Goal: Transaction & Acquisition: Purchase product/service

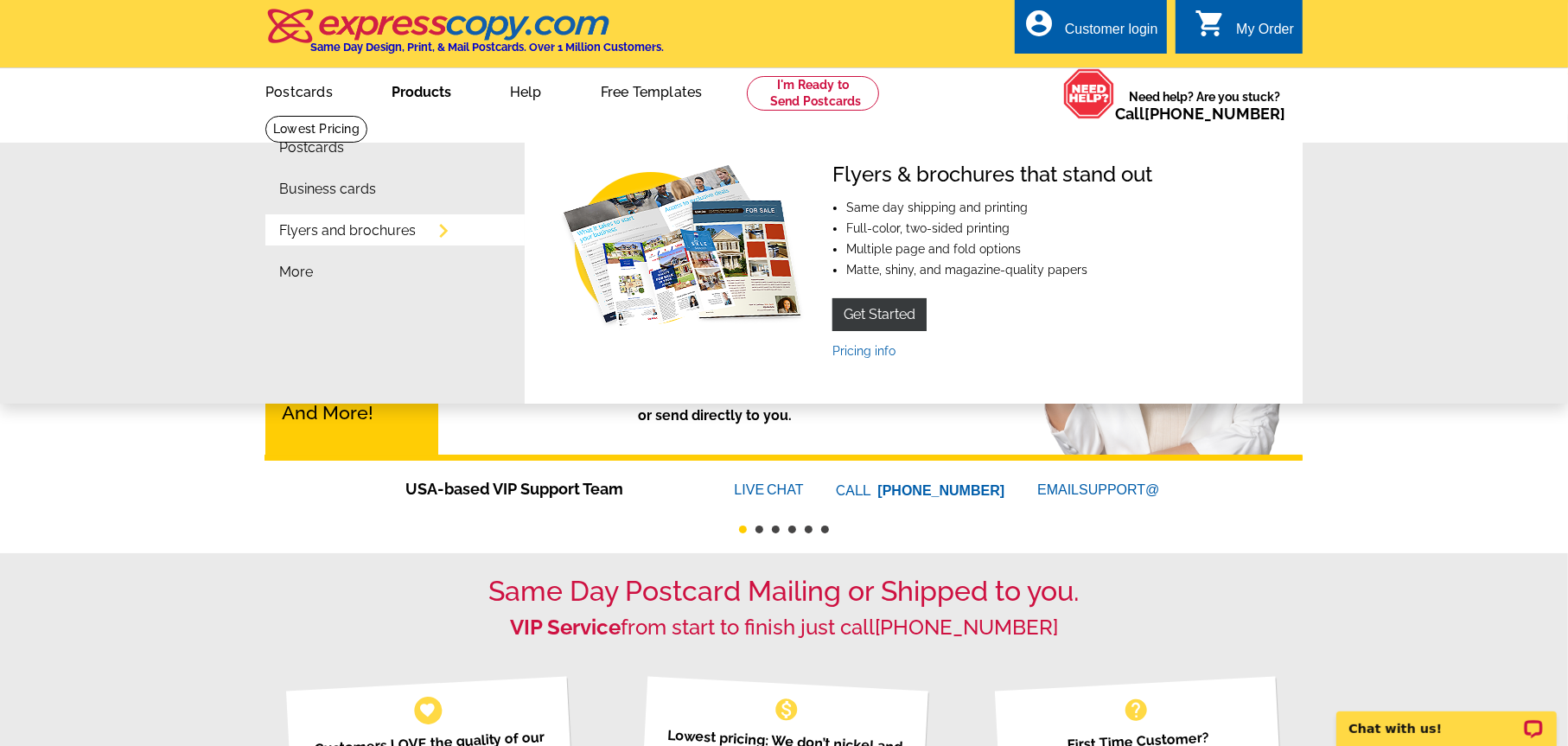
click at [414, 92] on link "Products" at bounding box center [421, 90] width 115 height 40
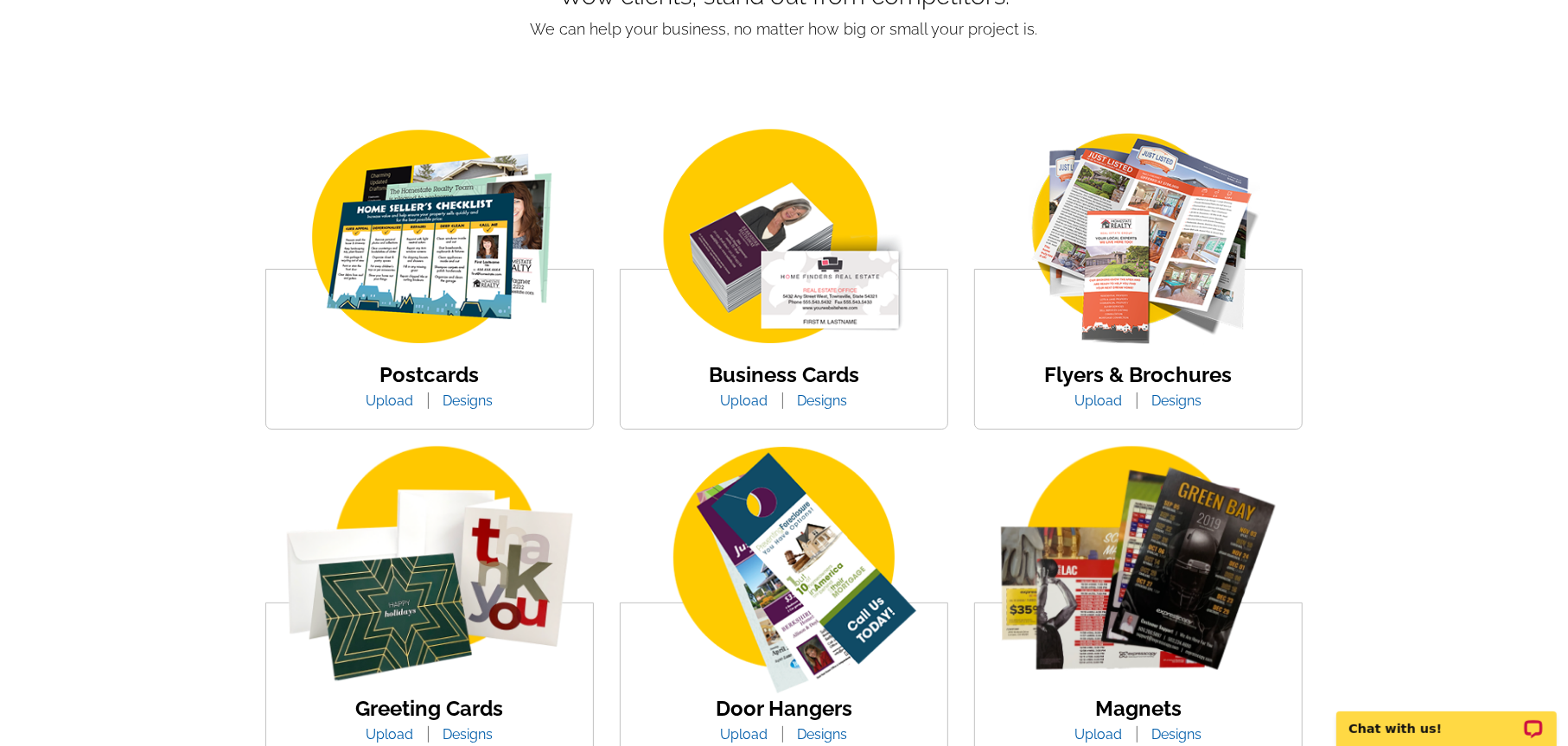
scroll to position [230, 0]
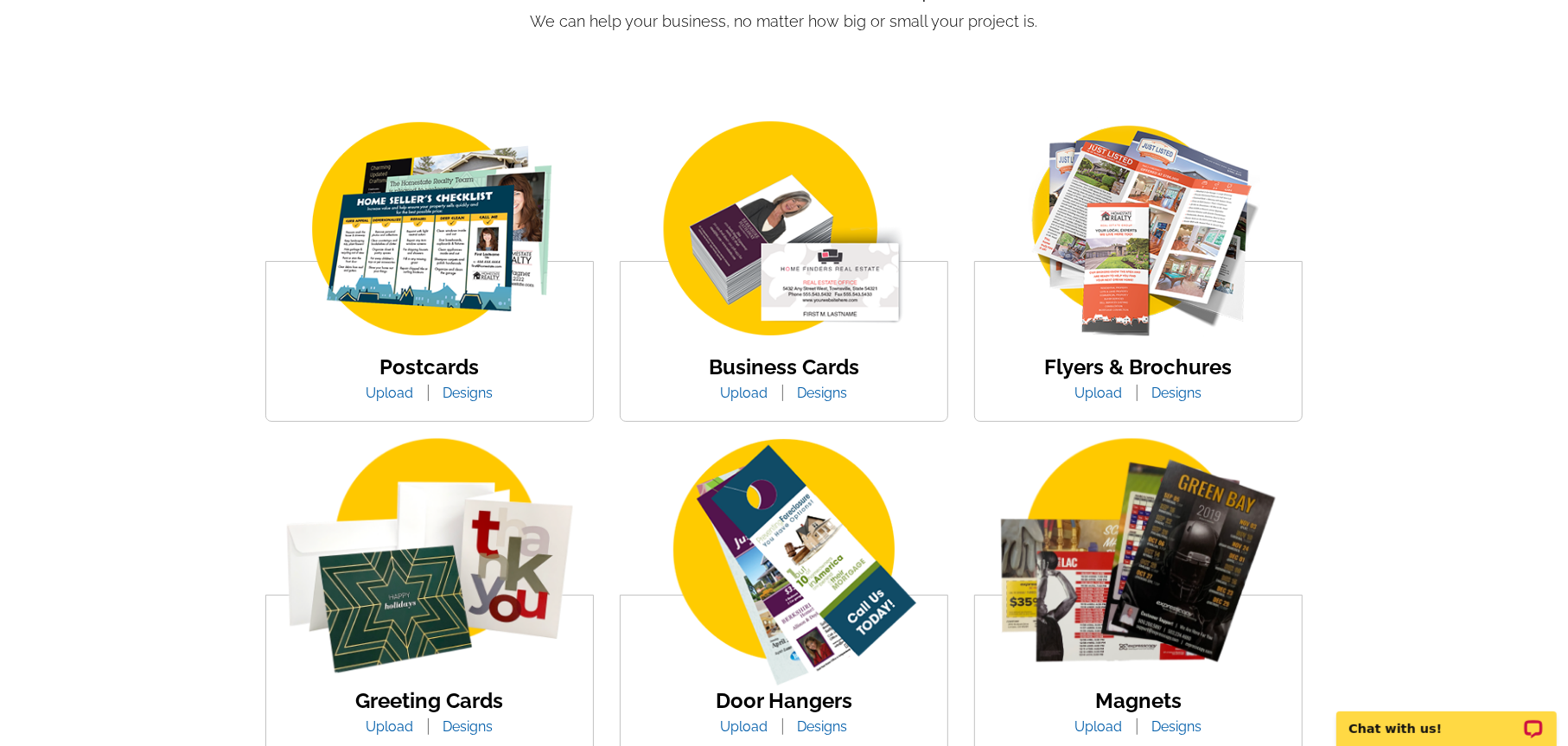
click at [791, 294] on img at bounding box center [784, 230] width 294 height 228
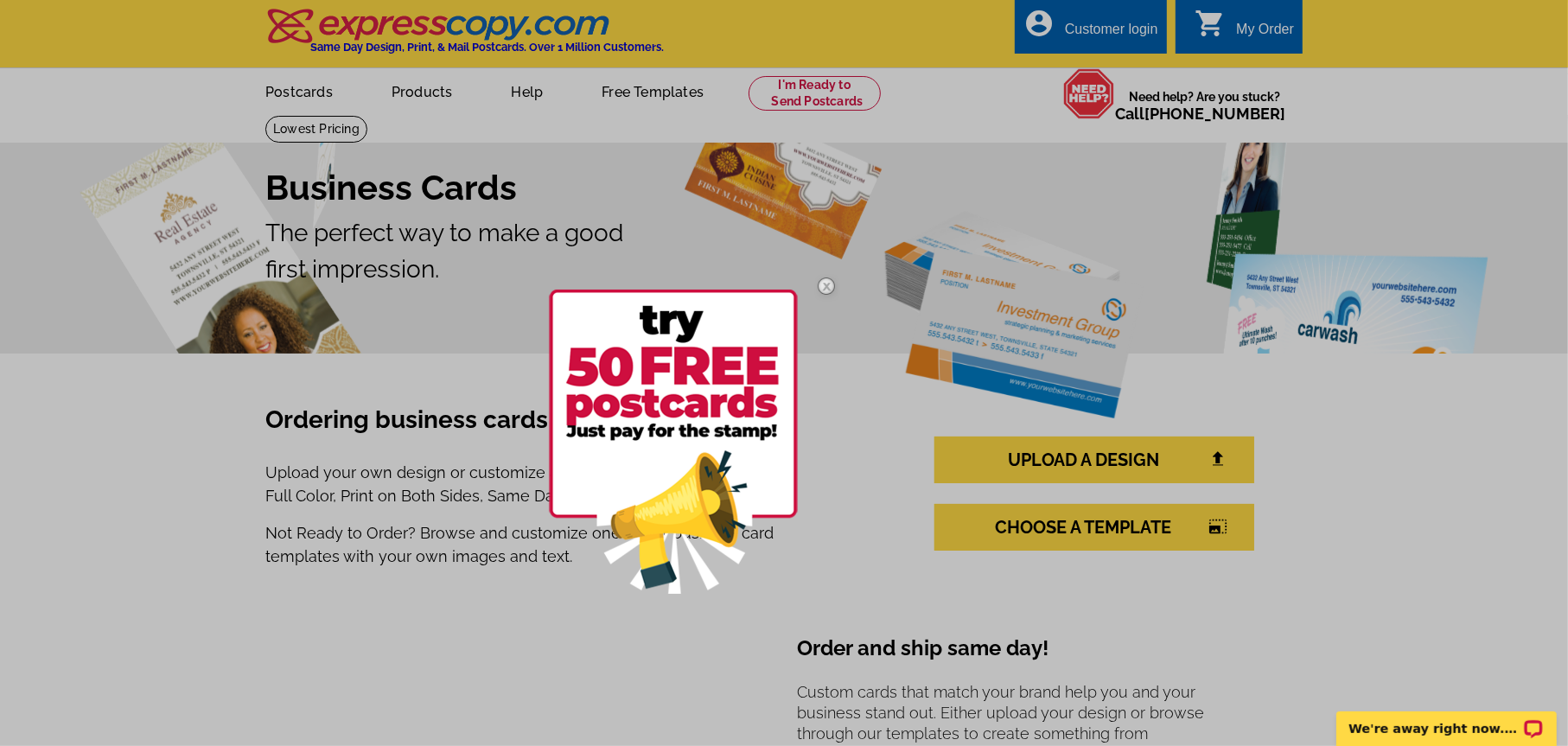
click at [828, 285] on img at bounding box center [826, 286] width 50 height 50
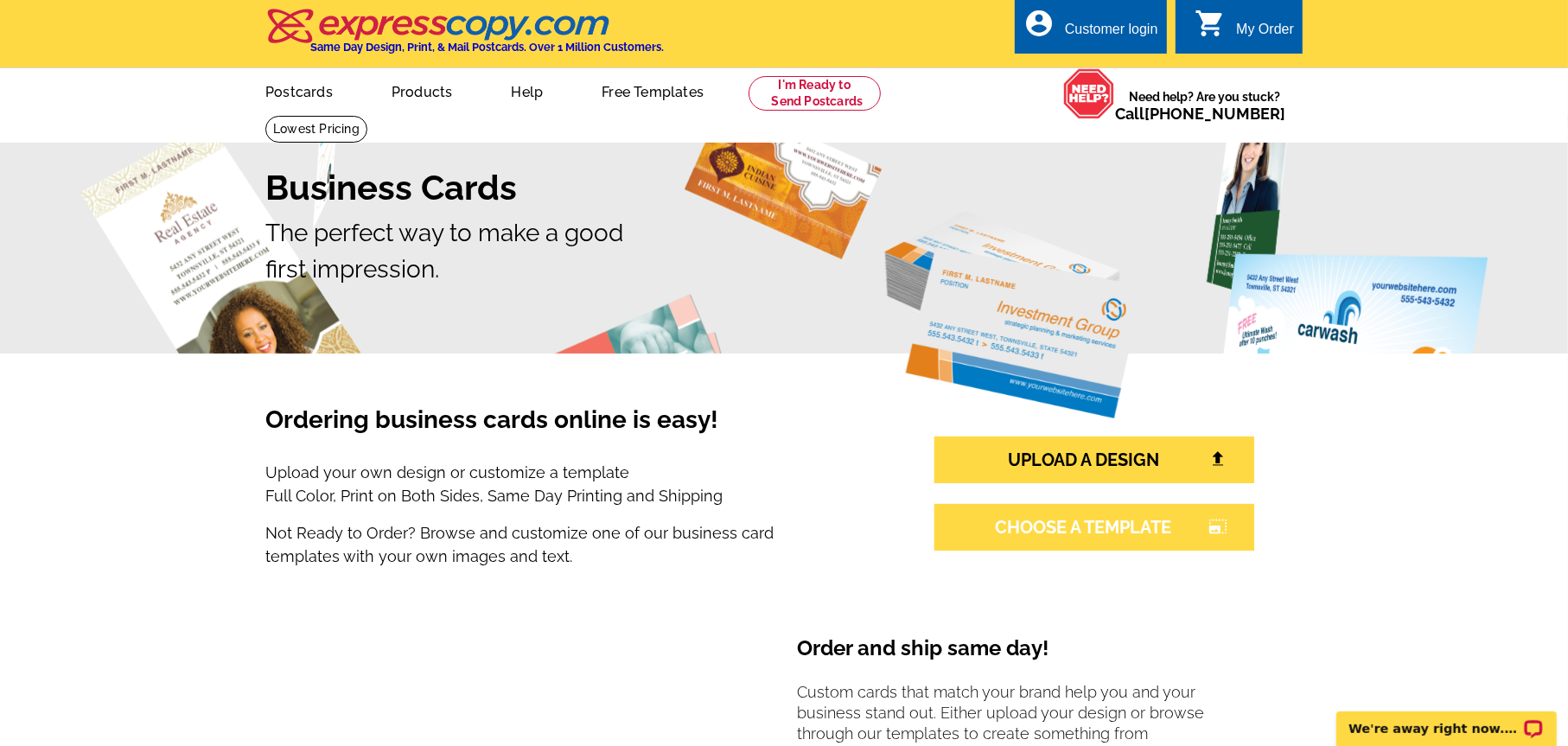
click at [1046, 529] on link "CHOOSE A TEMPLATE photo_size_select_large" at bounding box center [1094, 527] width 320 height 47
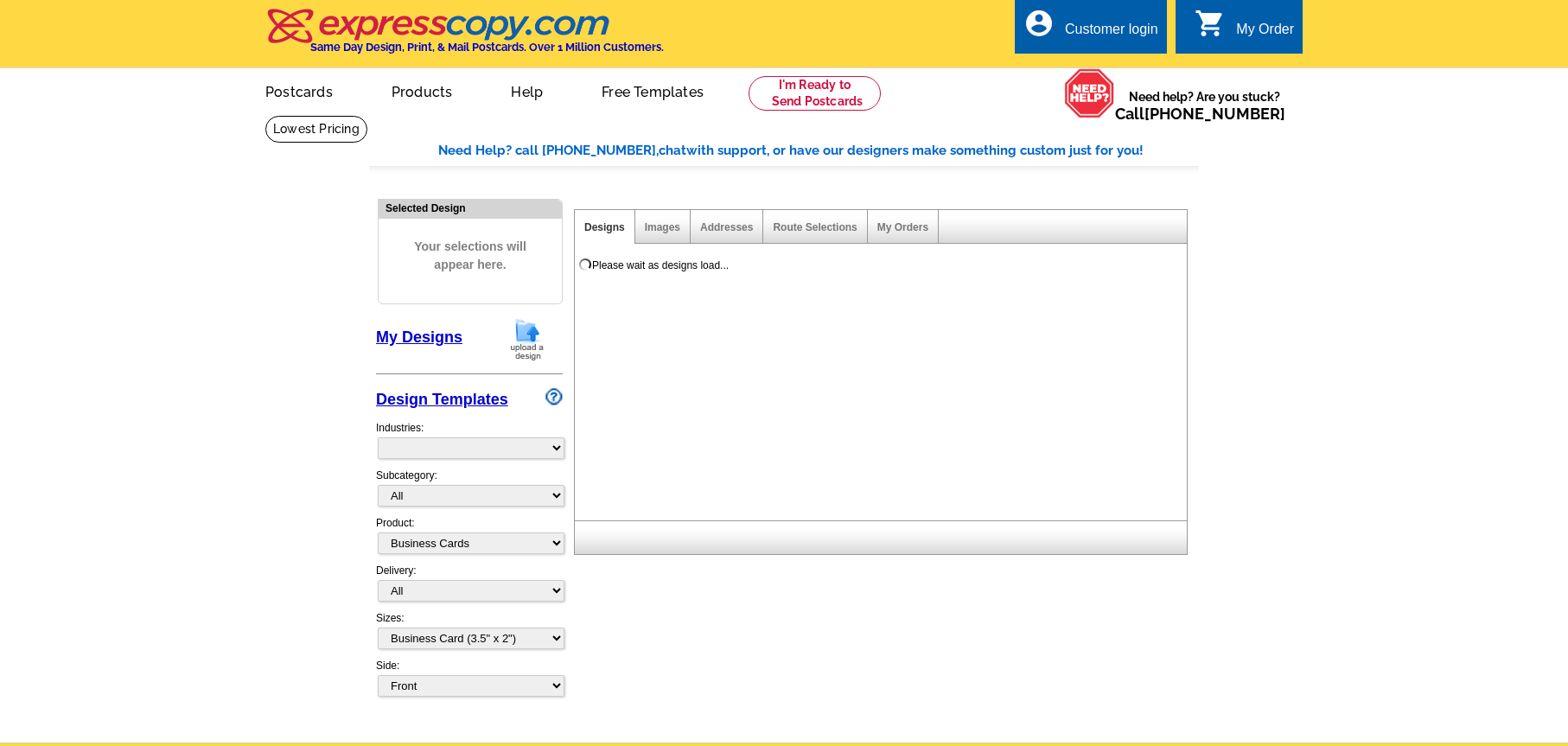
select select "3"
select select "5"
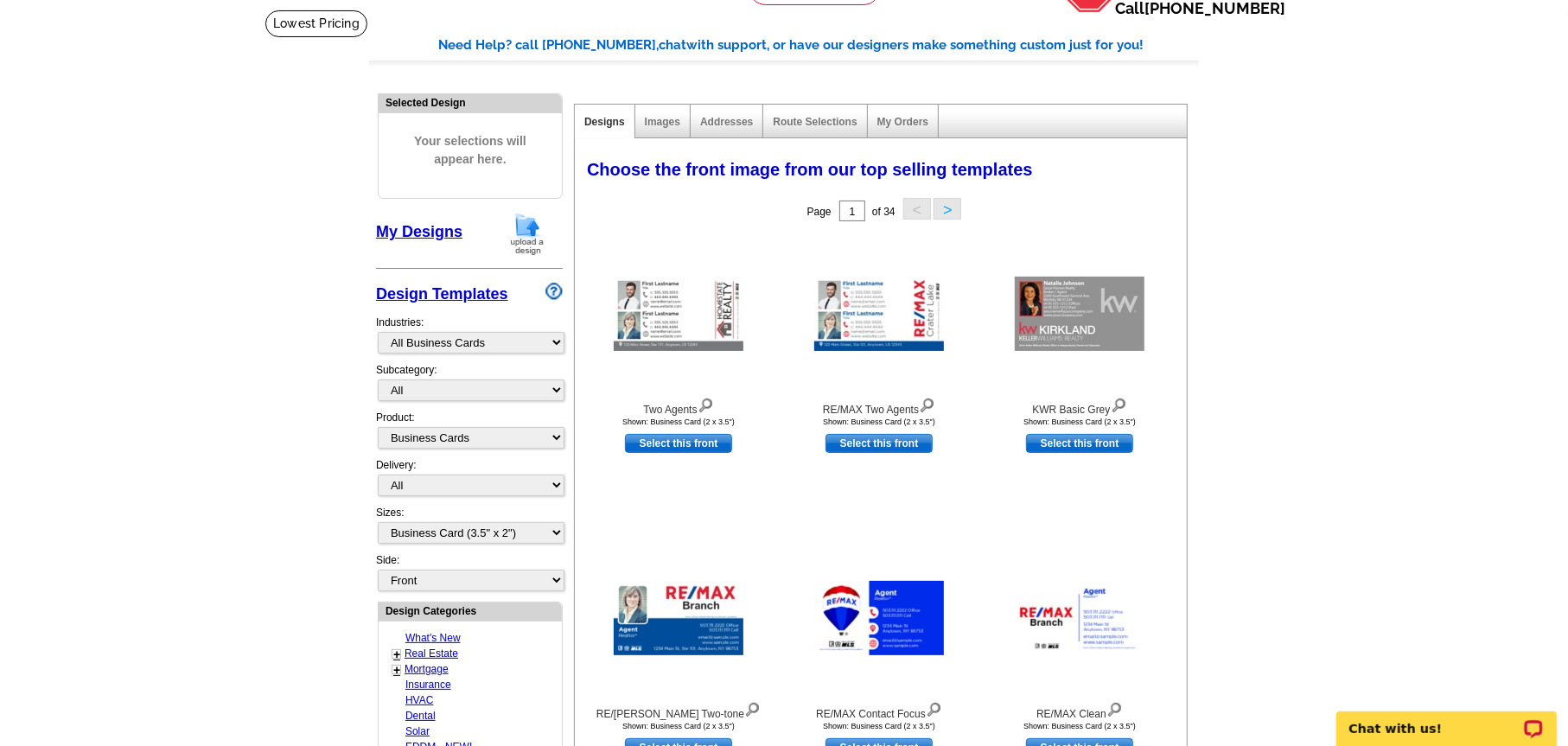
scroll to position [346, 0]
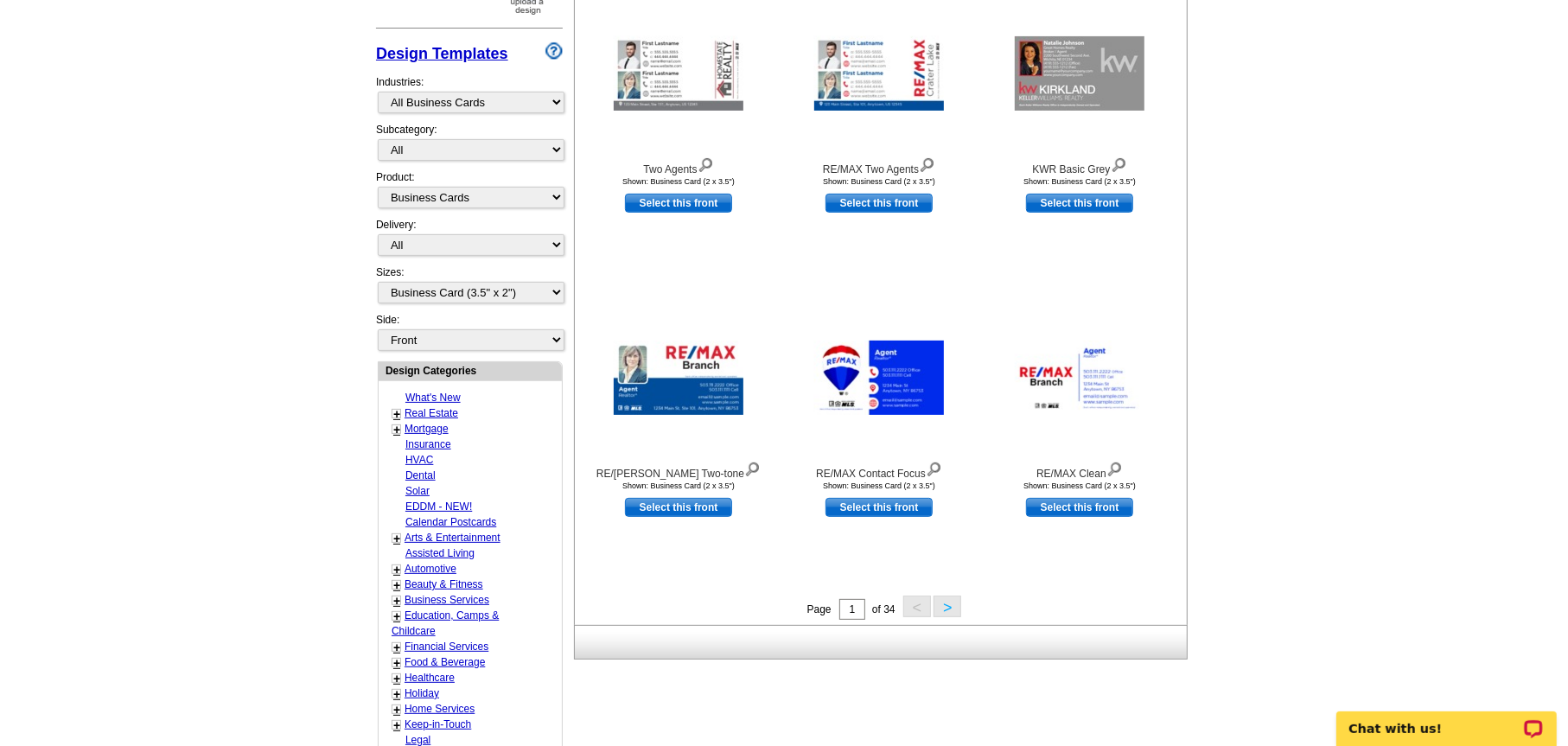
click at [397, 409] on link "+" at bounding box center [397, 414] width 7 height 14
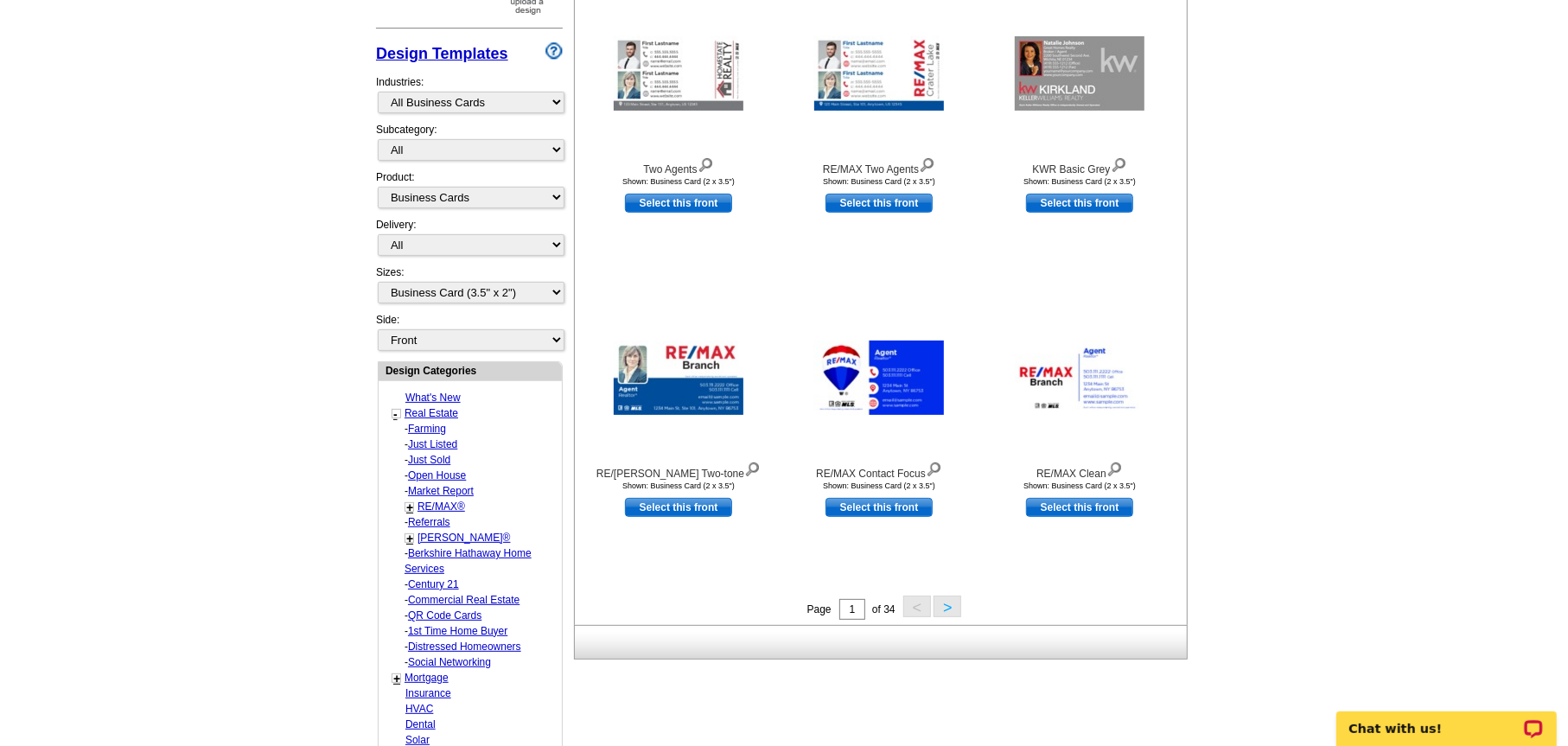
click at [409, 531] on link "+" at bounding box center [410, 538] width 7 height 14
click at [428, 531] on link "Keller Williams®" at bounding box center [464, 537] width 94 height 12
select select "785"
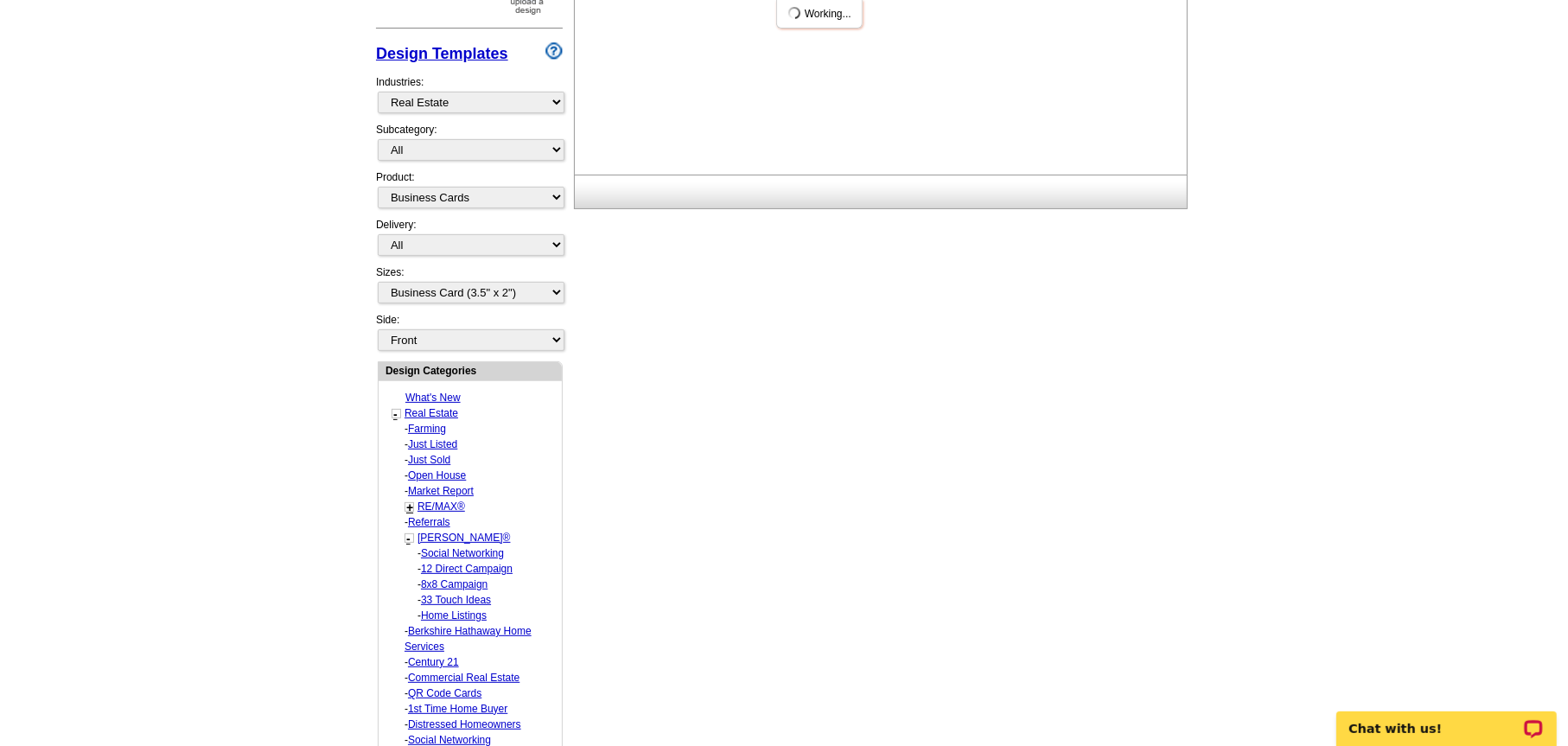
select select "793"
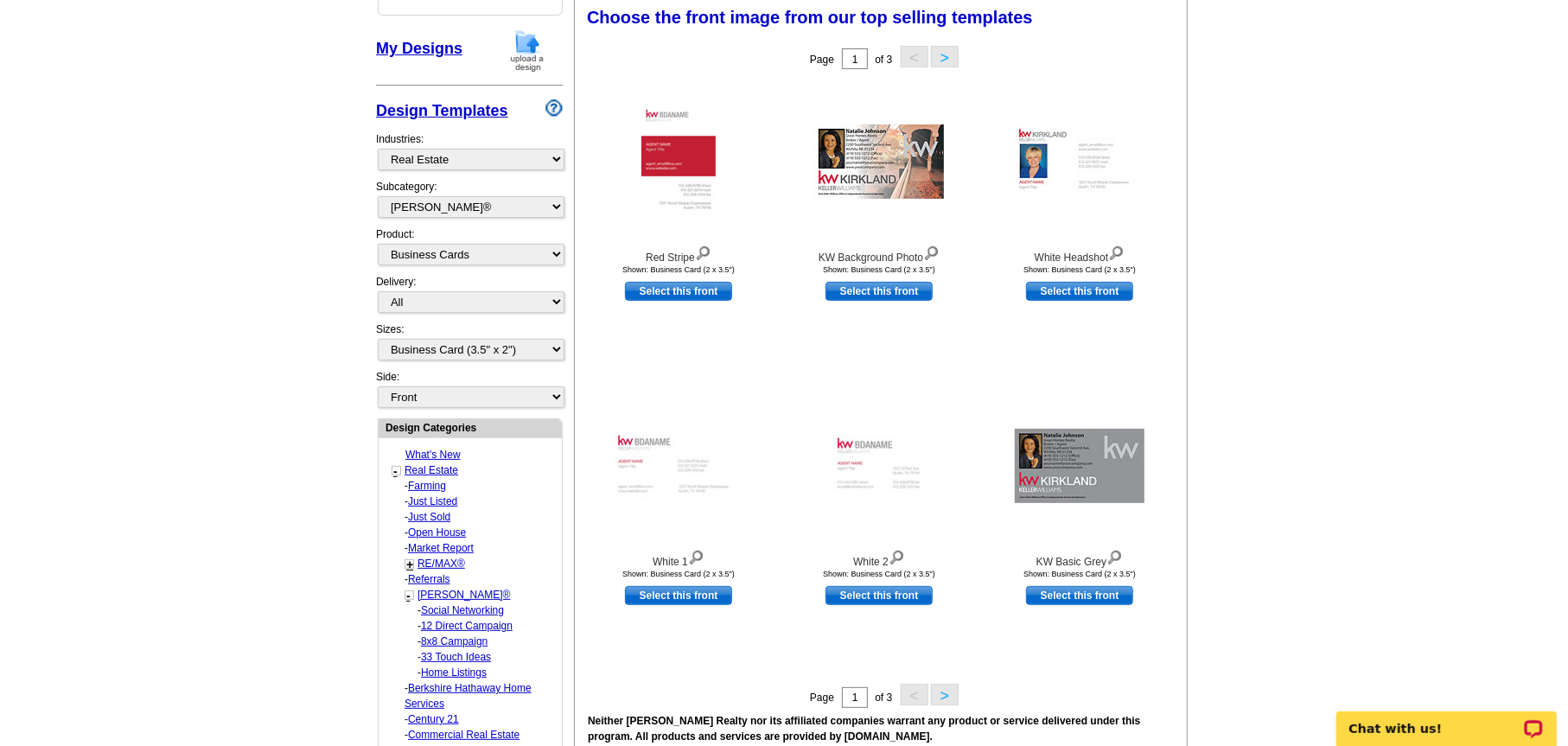
scroll to position [285, 0]
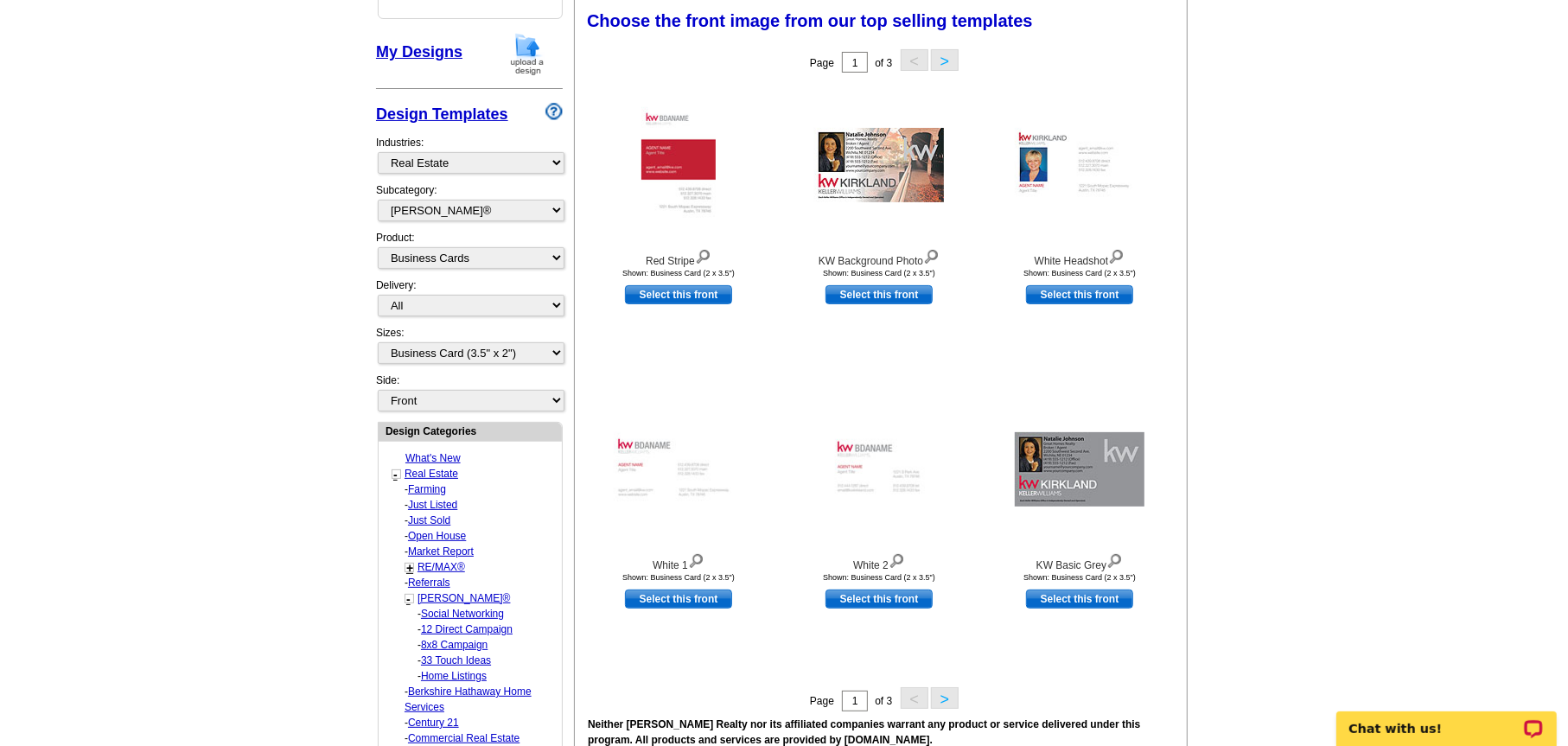
click at [951, 60] on button ">" at bounding box center [945, 61] width 28 height 22
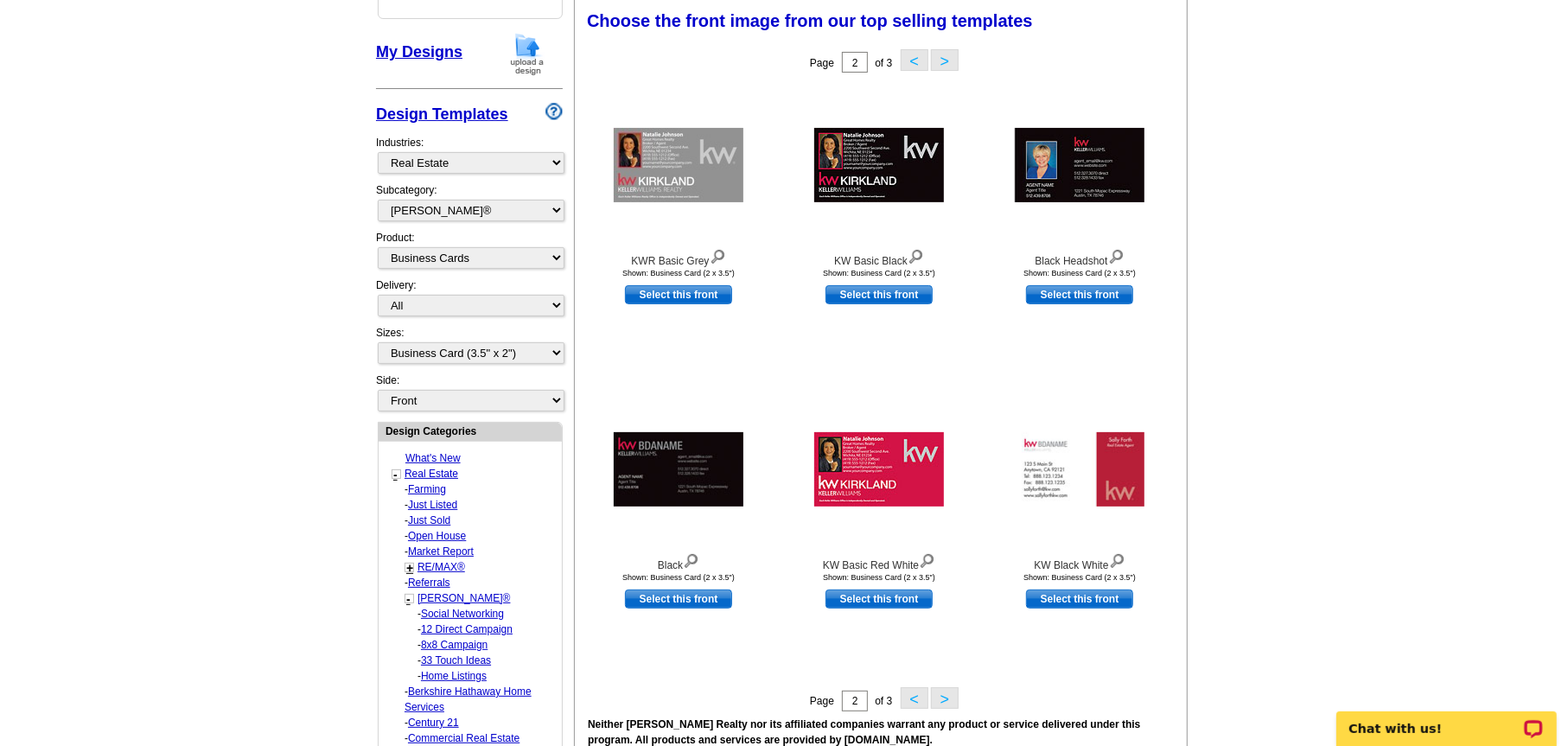
click at [948, 61] on button ">" at bounding box center [945, 61] width 28 height 22
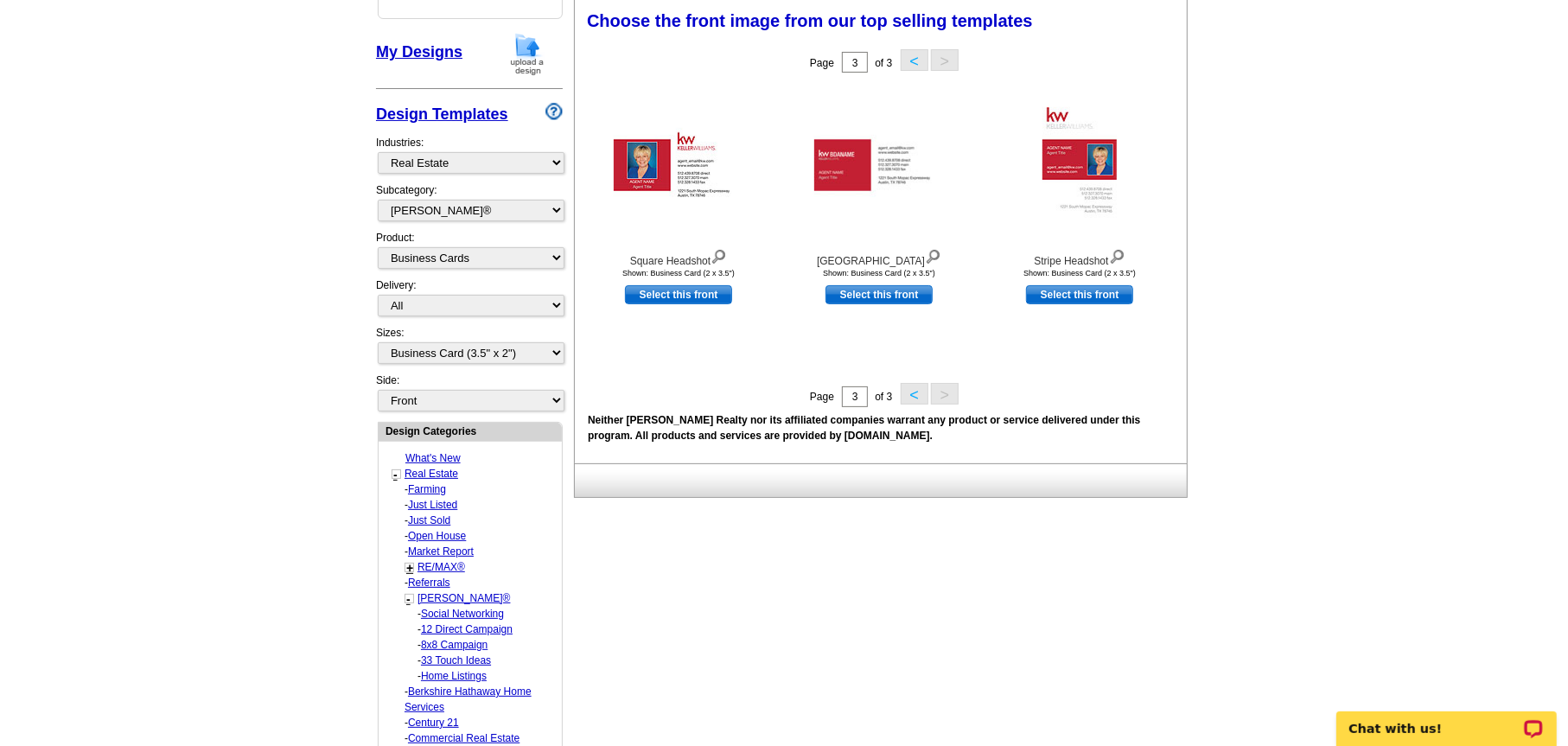
click at [914, 61] on button "<" at bounding box center [915, 61] width 28 height 22
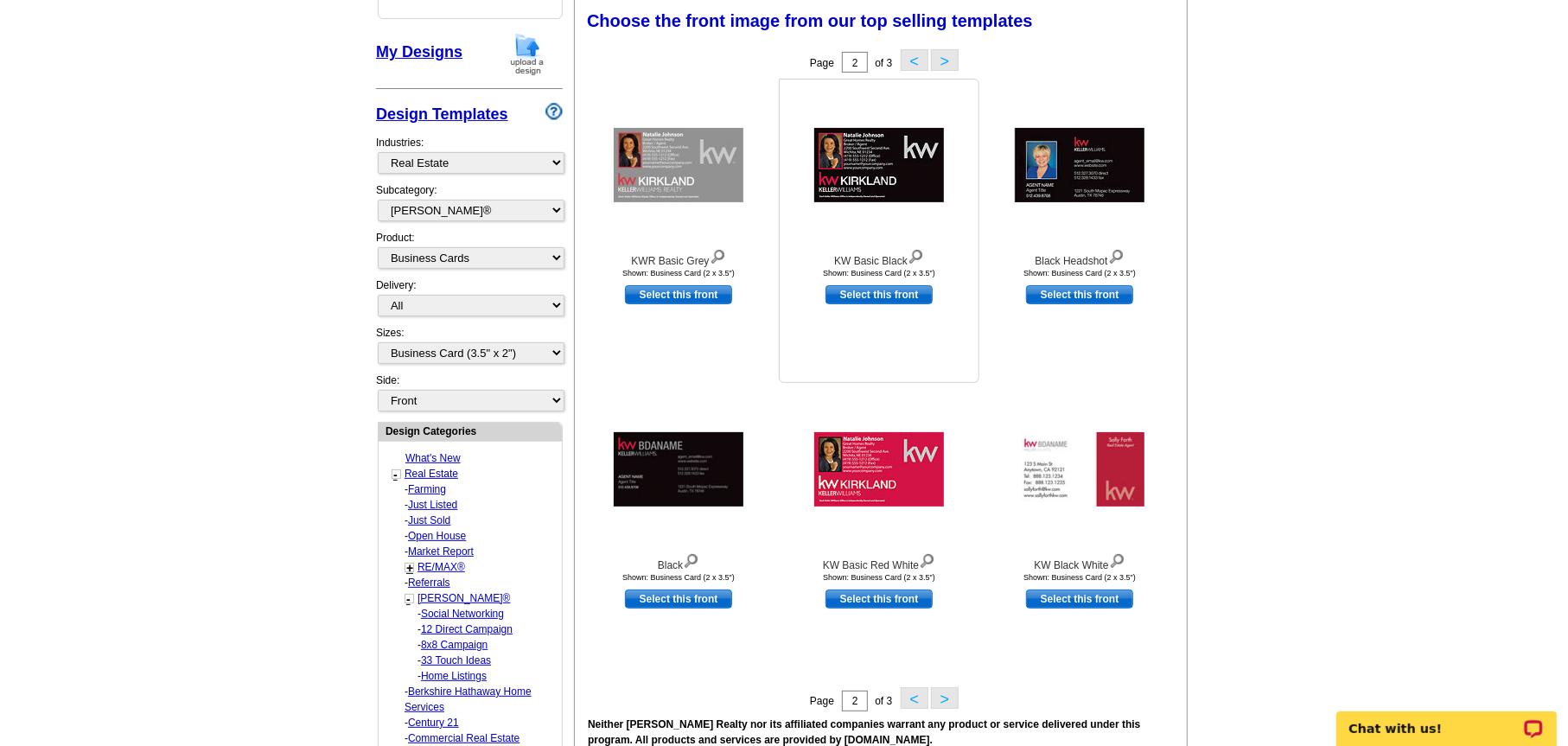
click at [868, 293] on link "Select this front" at bounding box center [879, 295] width 107 height 19
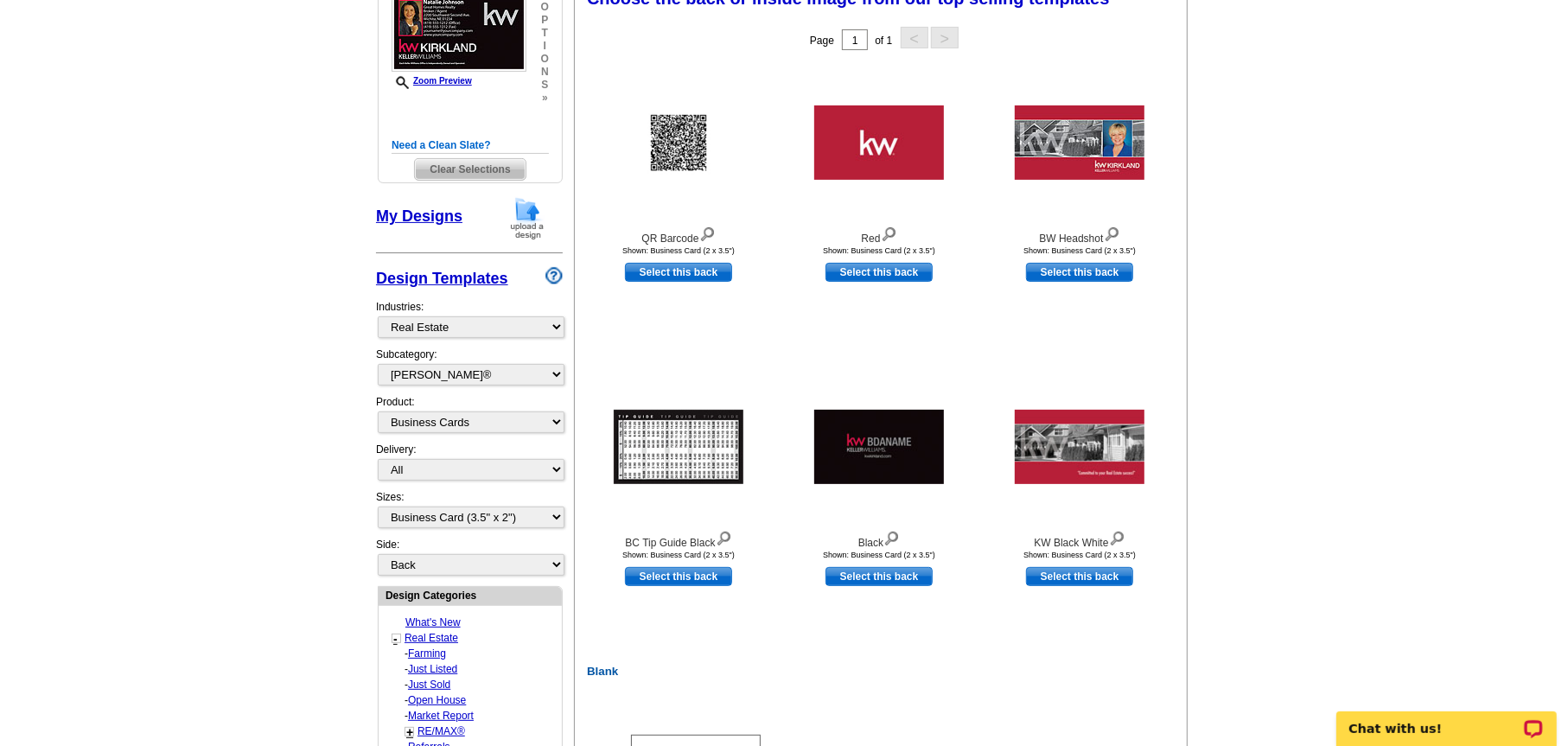
scroll to position [346, 0]
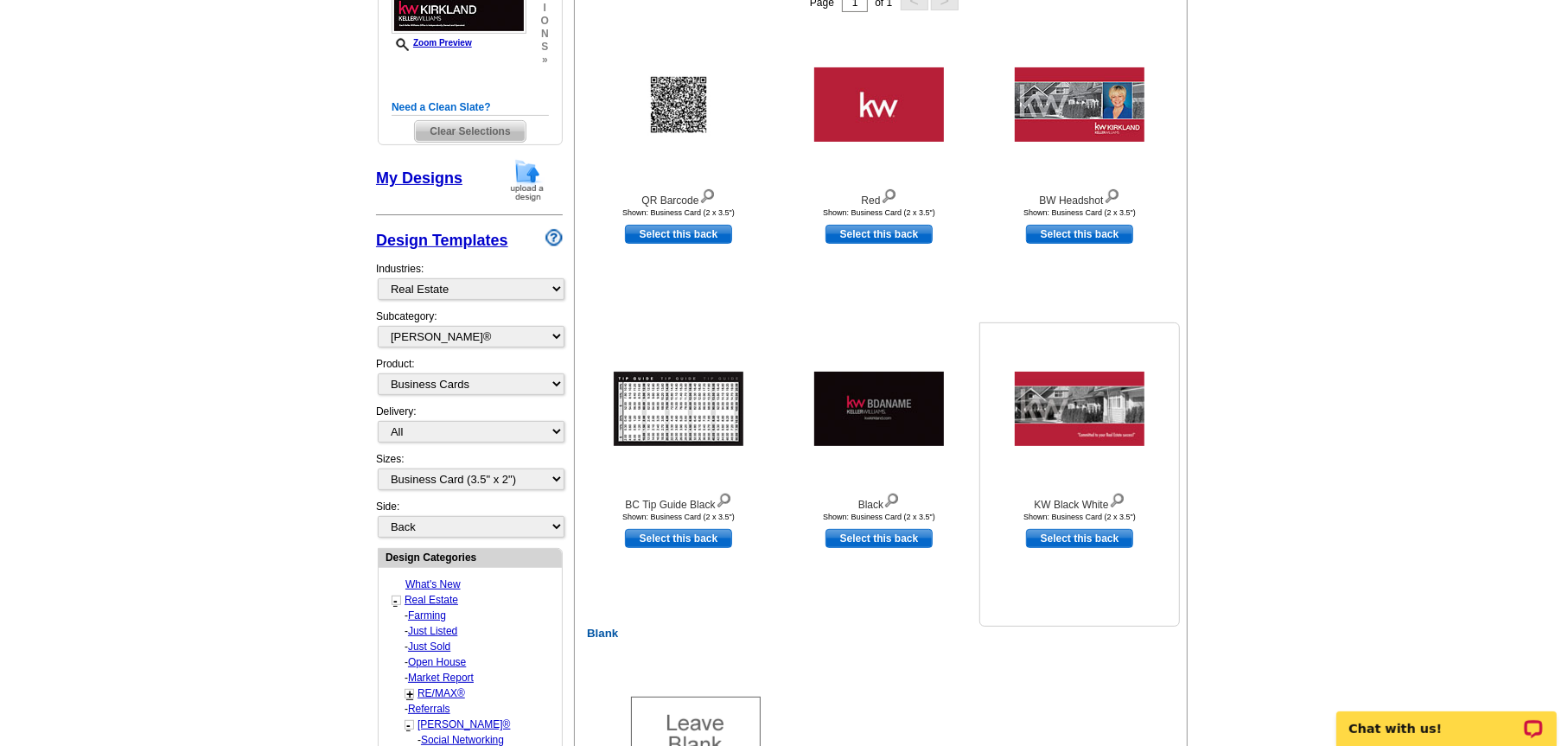
click at [1061, 536] on link "Select this back" at bounding box center [1079, 539] width 107 height 19
select select "front"
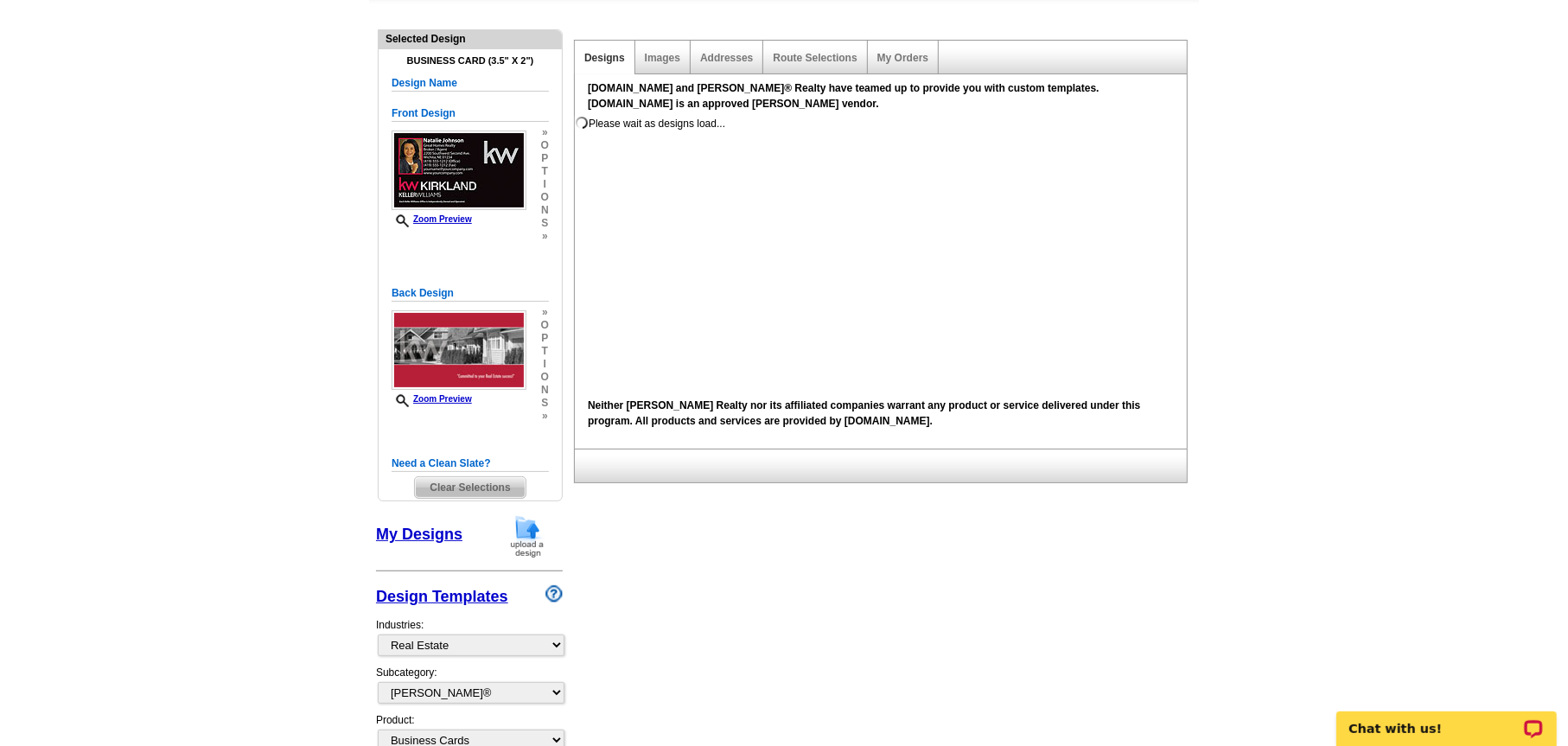
scroll to position [0, 0]
